Goal: Check status: Check status

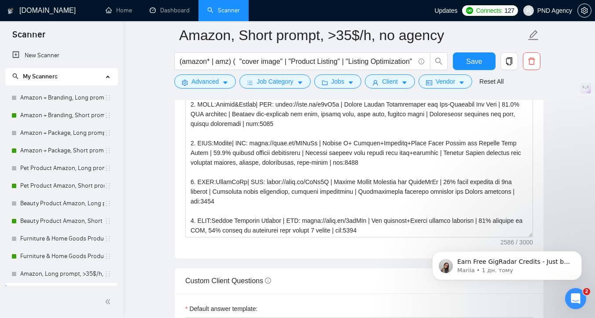
scroll to position [197, 0]
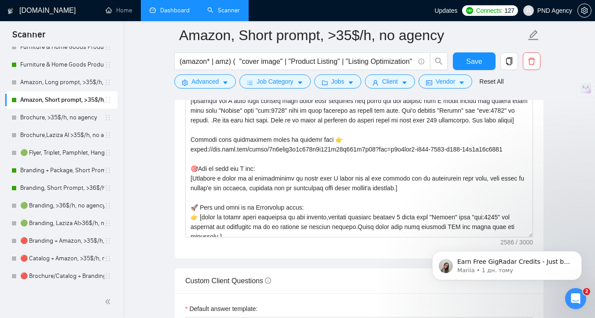
click at [166, 8] on link "Dashboard" at bounding box center [170, 10] width 40 height 7
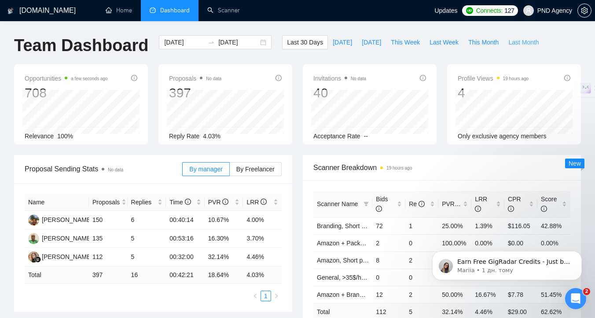
click at [523, 44] on span "Last Month" at bounding box center [523, 42] width 30 height 10
type input "[DATE]"
click at [493, 40] on span "This Month" at bounding box center [483, 42] width 30 height 10
type input "[DATE]"
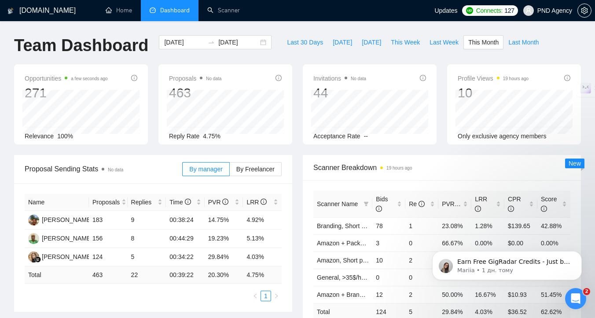
type input "[DATE]"
click at [306, 43] on span "Last 30 Days" at bounding box center [305, 42] width 36 height 10
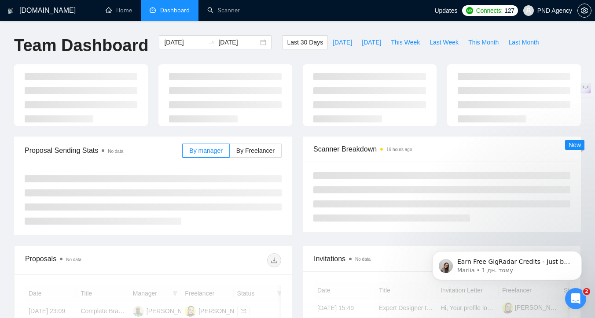
type input "[DATE]"
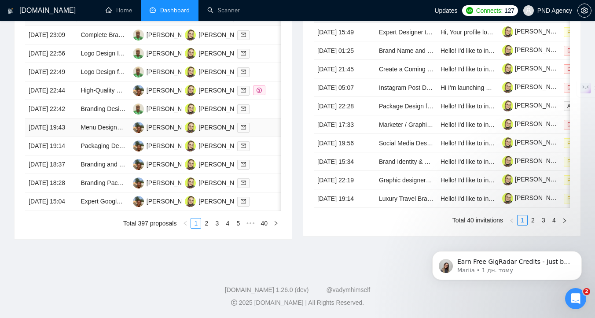
scroll to position [427, 0]
click at [206, 228] on link "2" at bounding box center [207, 223] width 10 height 10
